Goal: Information Seeking & Learning: Learn about a topic

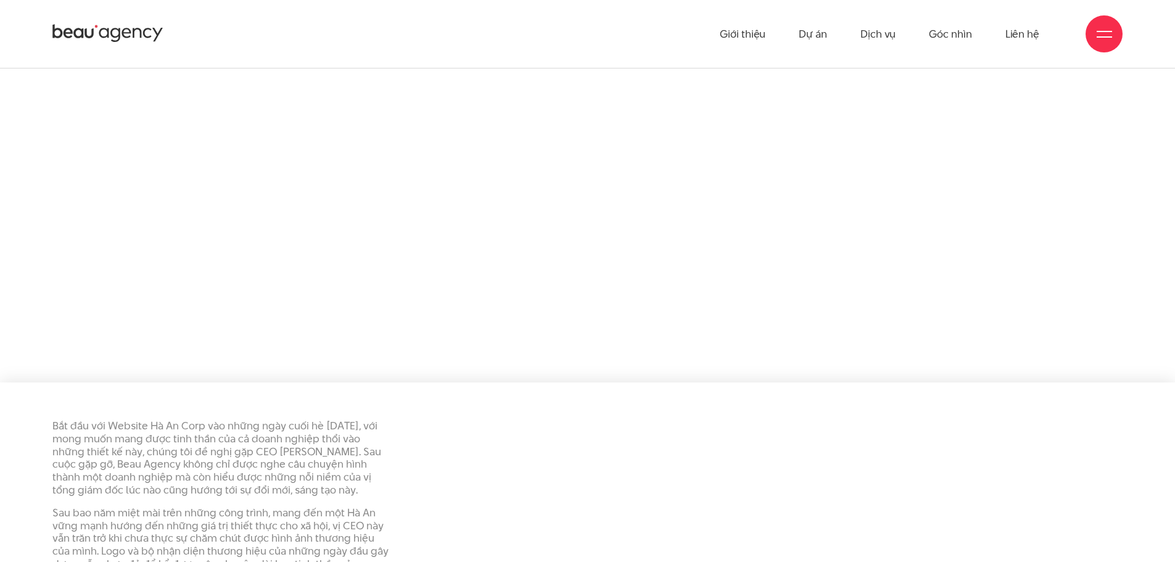
scroll to position [2899, 0]
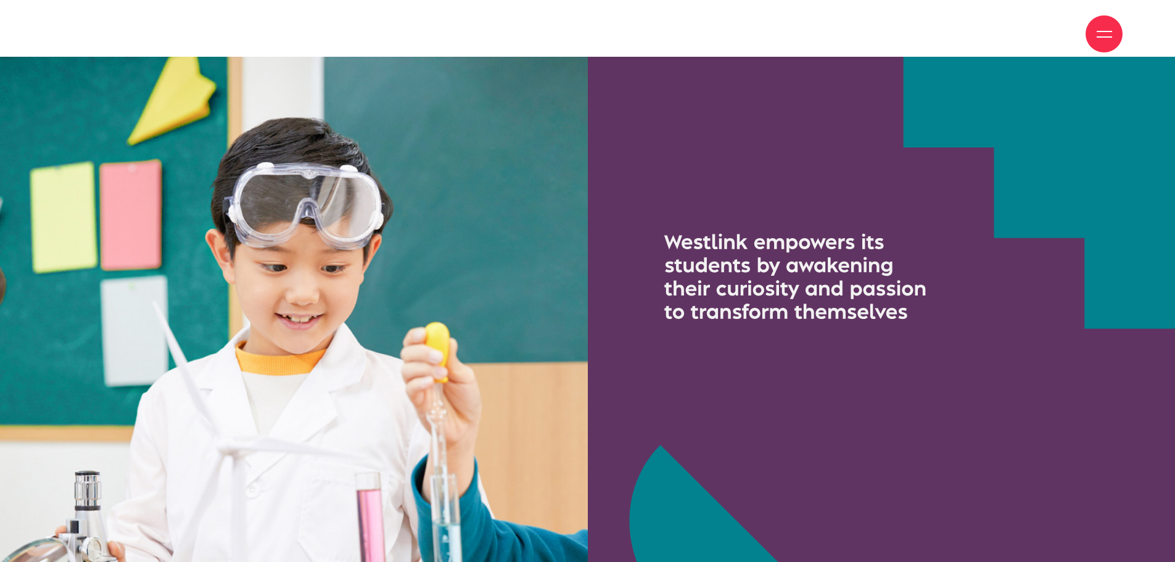
scroll to position [7648, 0]
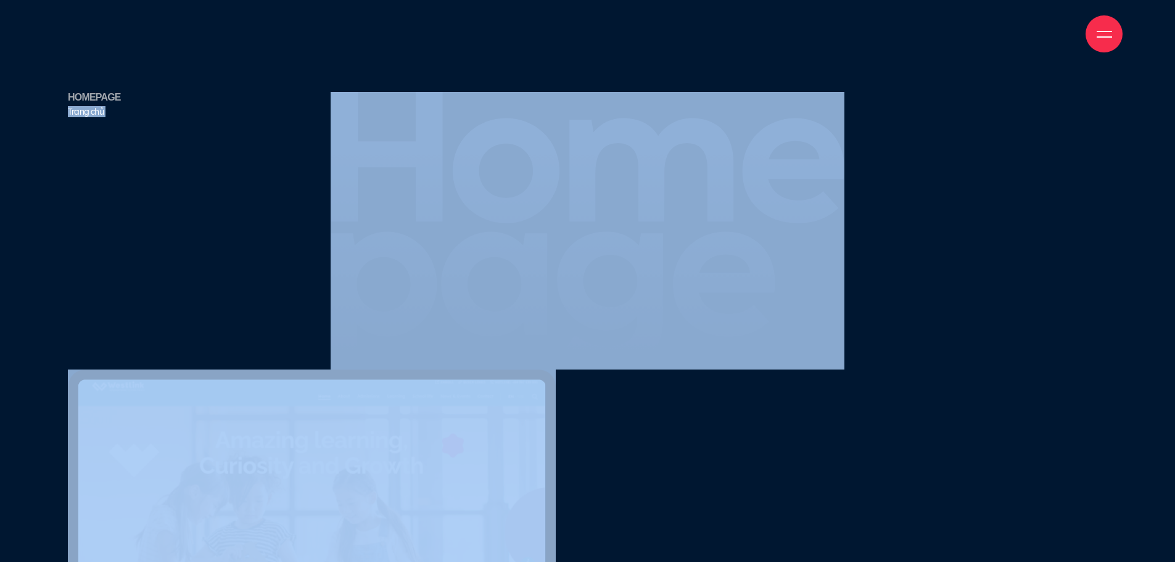
drag, startPoint x: 297, startPoint y: 90, endPoint x: 1000, endPoint y: 382, distance: 761.5
click at [899, 286] on div "HOMEPAGE Trang chủ" at bounding box center [588, 231] width 1052 height 278
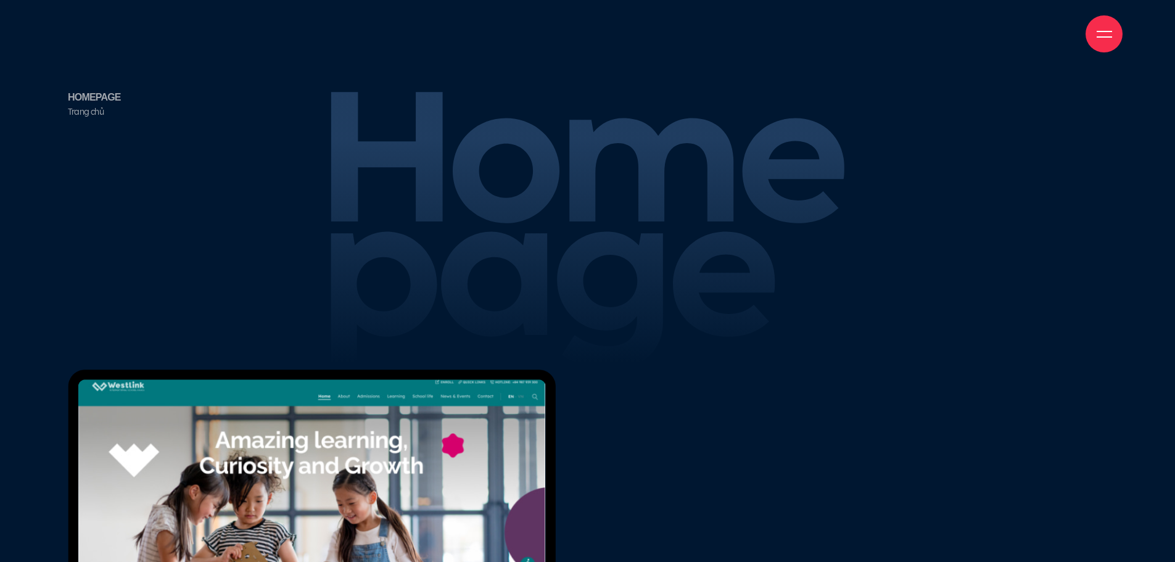
drag, startPoint x: 888, startPoint y: 286, endPoint x: 316, endPoint y: 192, distance: 578.9
click at [318, 192] on div "HOMEPAGE Trang chủ" at bounding box center [588, 231] width 1052 height 278
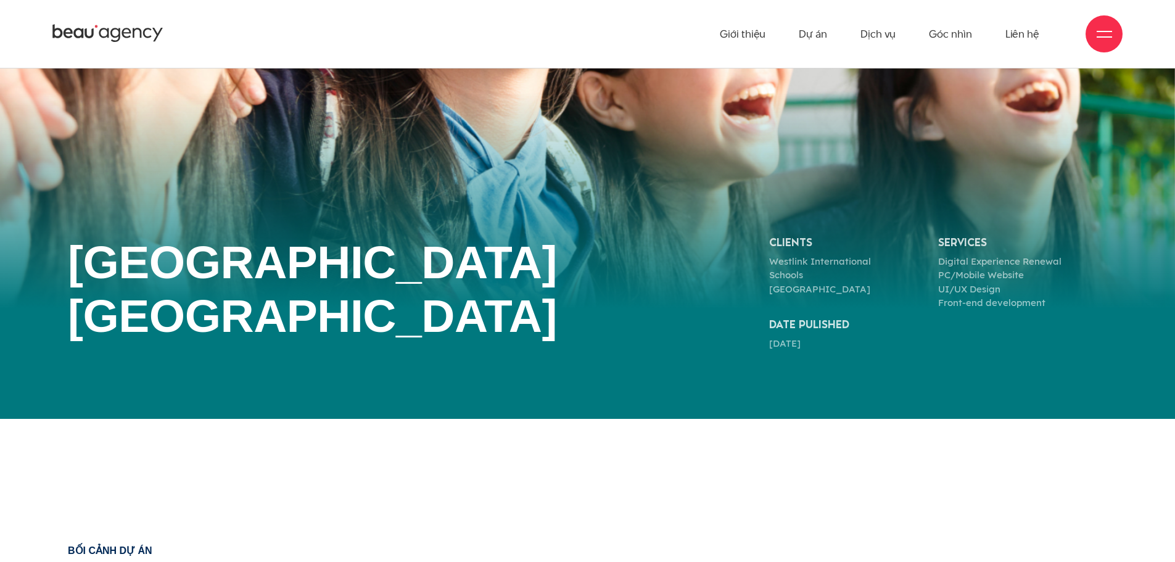
scroll to position [0, 0]
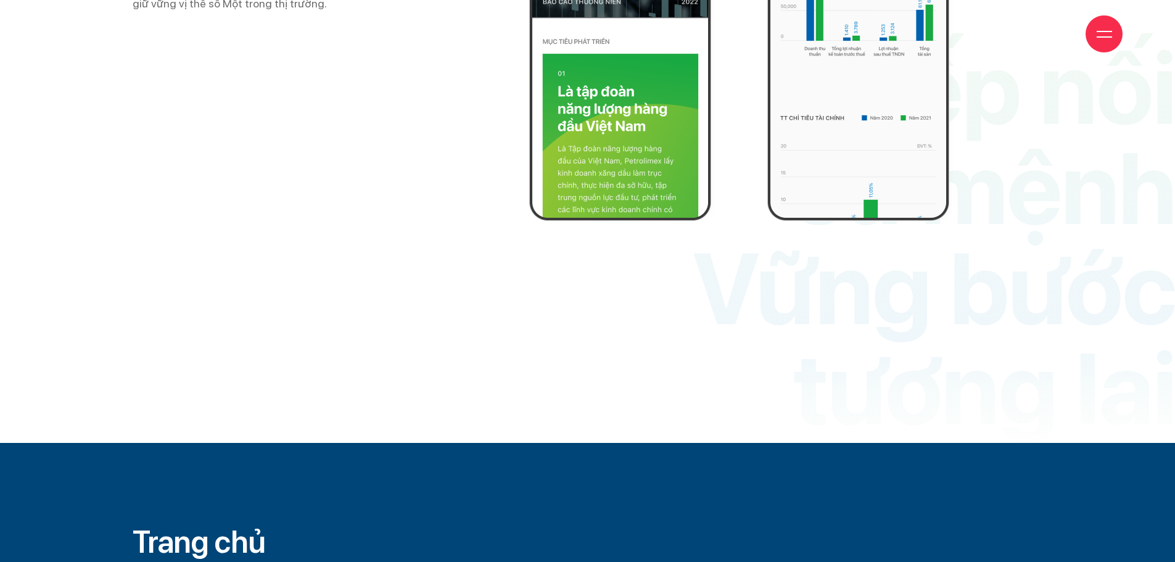
scroll to position [4441, 0]
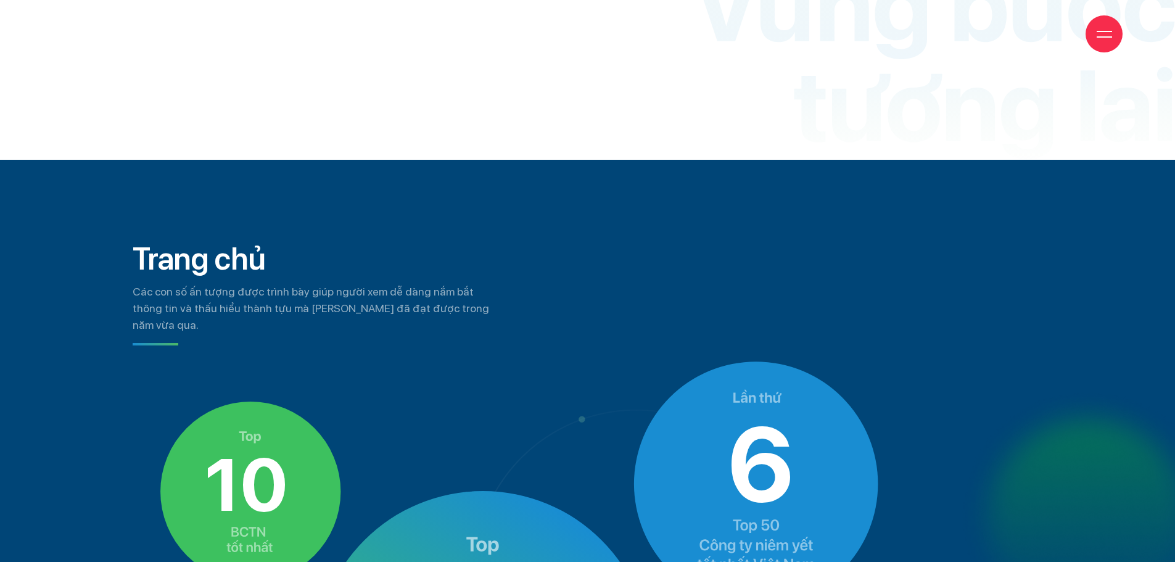
drag, startPoint x: 1, startPoint y: 231, endPoint x: 695, endPoint y: 223, distance: 694.0
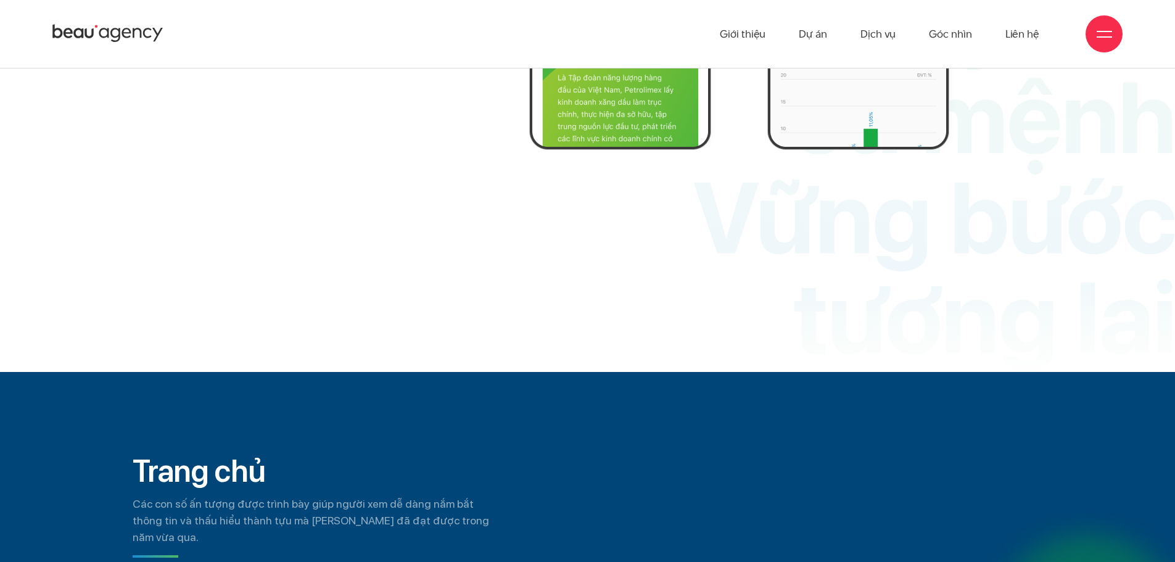
scroll to position [4223, 0]
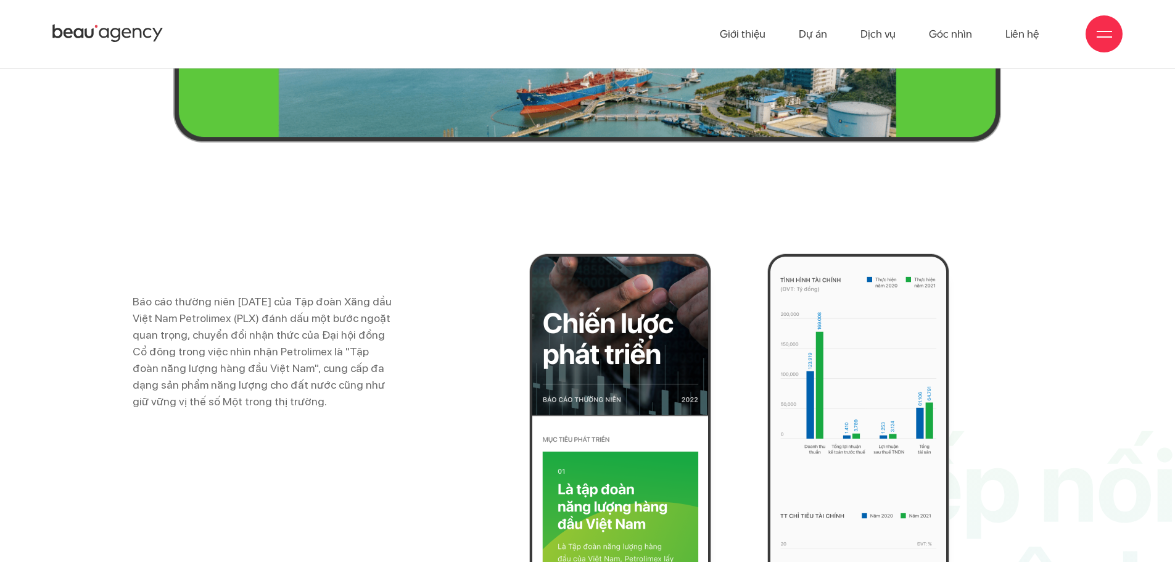
scroll to position [4171, 0]
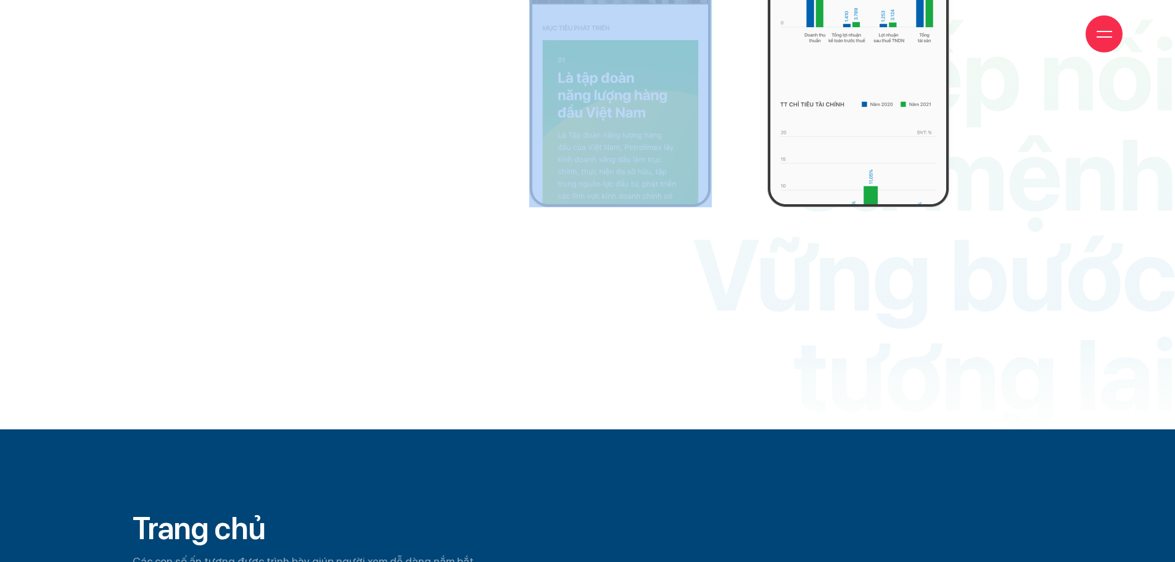
drag, startPoint x: 1099, startPoint y: 296, endPoint x: 645, endPoint y: 269, distance: 454.8
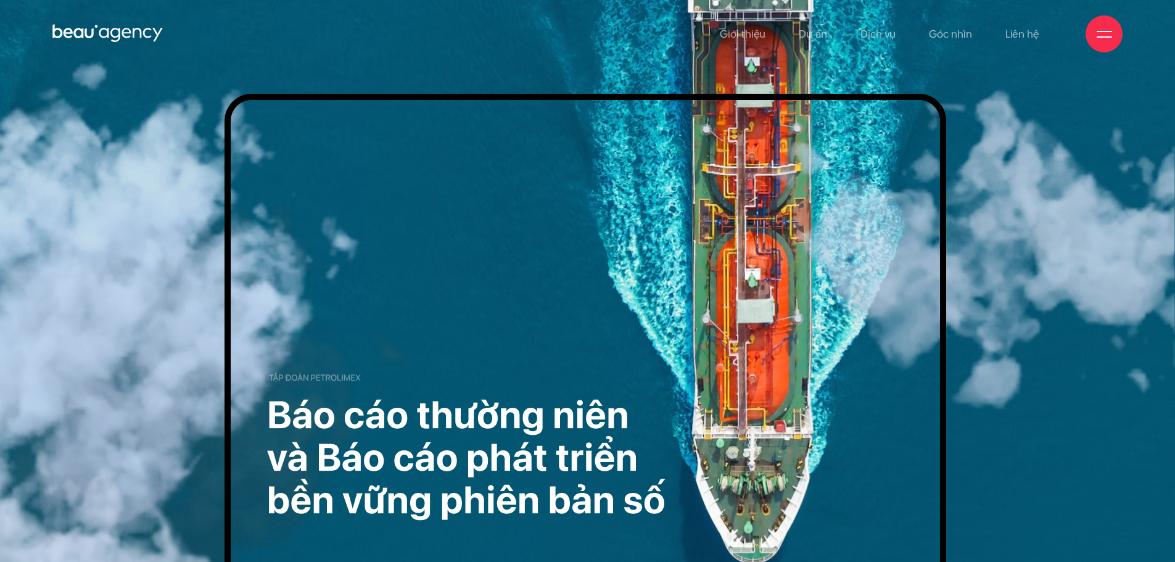
scroll to position [0, 0]
